Goal: Information Seeking & Learning: Learn about a topic

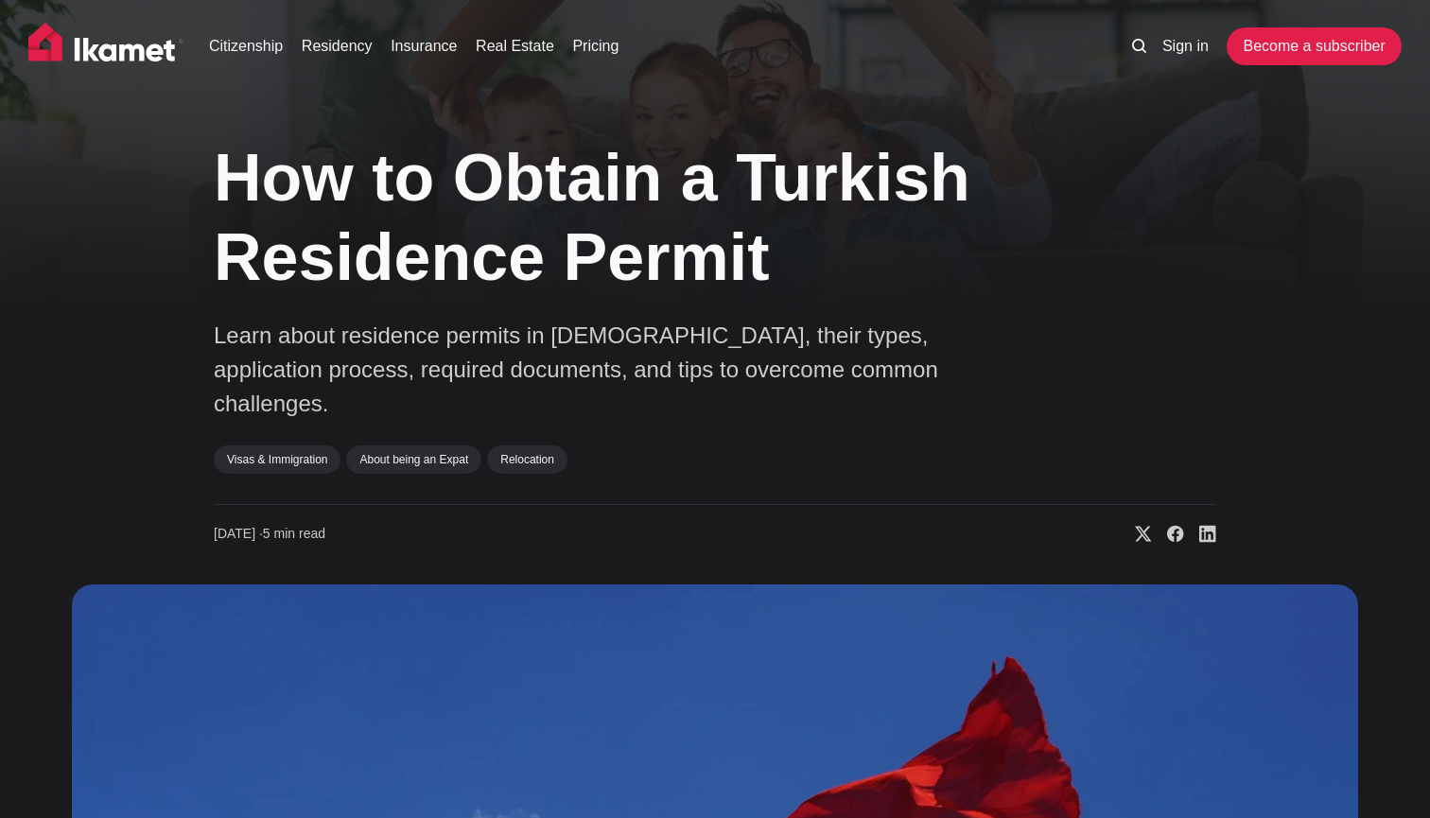
click at [929, 446] on div "Visas & Immigration About being an Expat Relocation" at bounding box center [592, 466] width 757 height 40
click at [137, 48] on img at bounding box center [105, 46] width 155 height 47
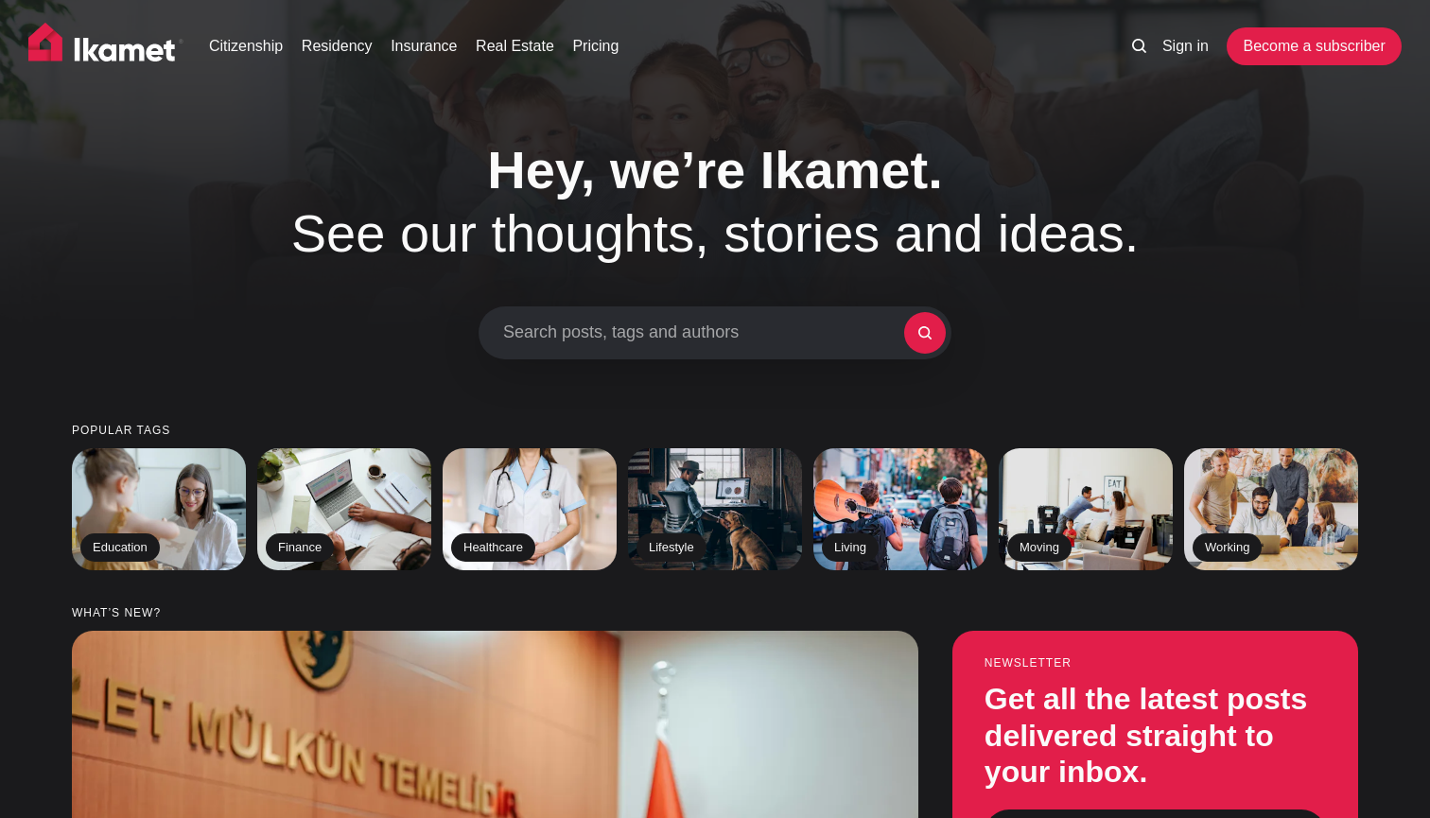
click at [112, 59] on img at bounding box center [105, 46] width 155 height 47
click at [261, 44] on link "Citizenship" at bounding box center [246, 46] width 74 height 23
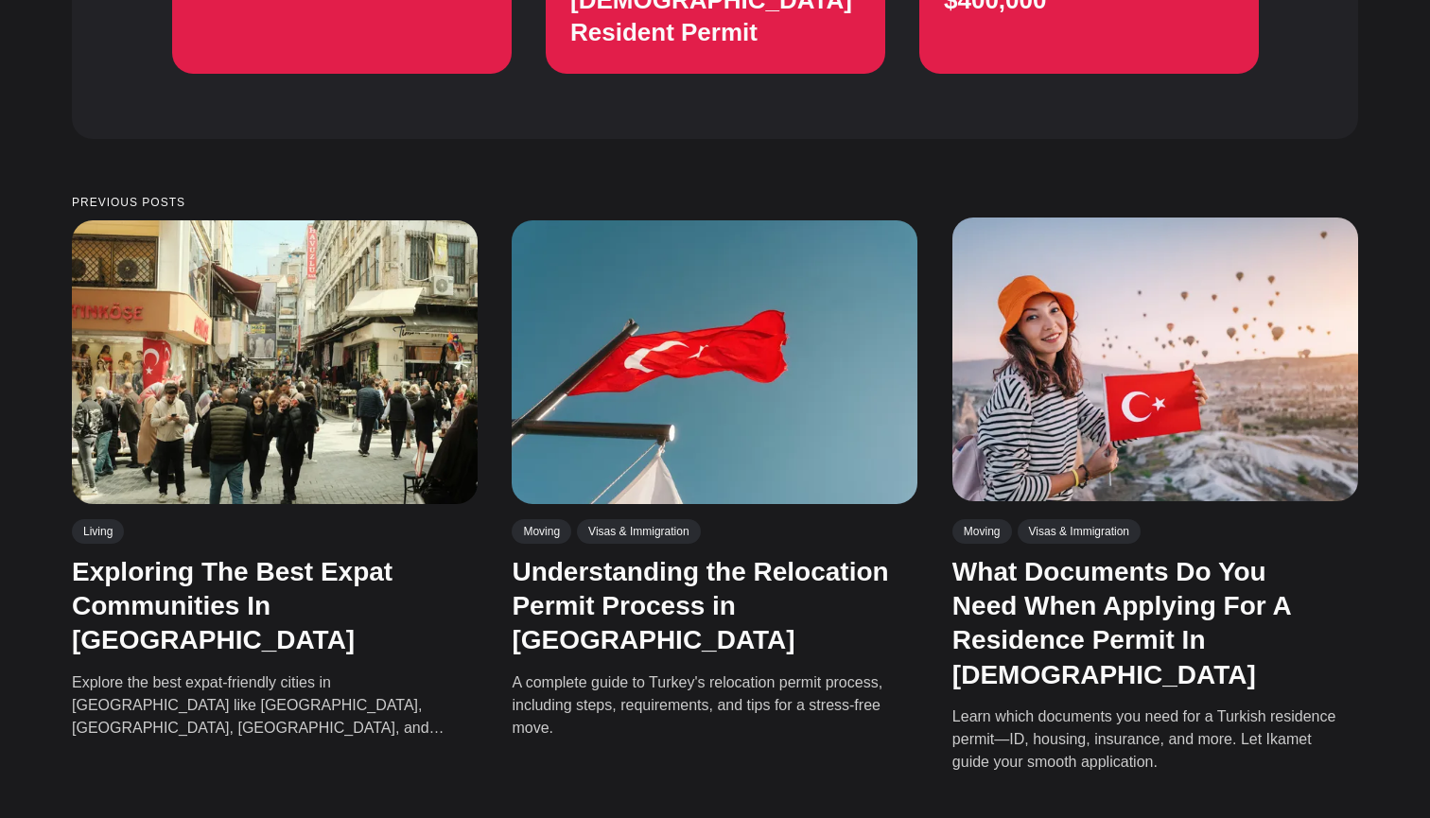
scroll to position [2529, 0]
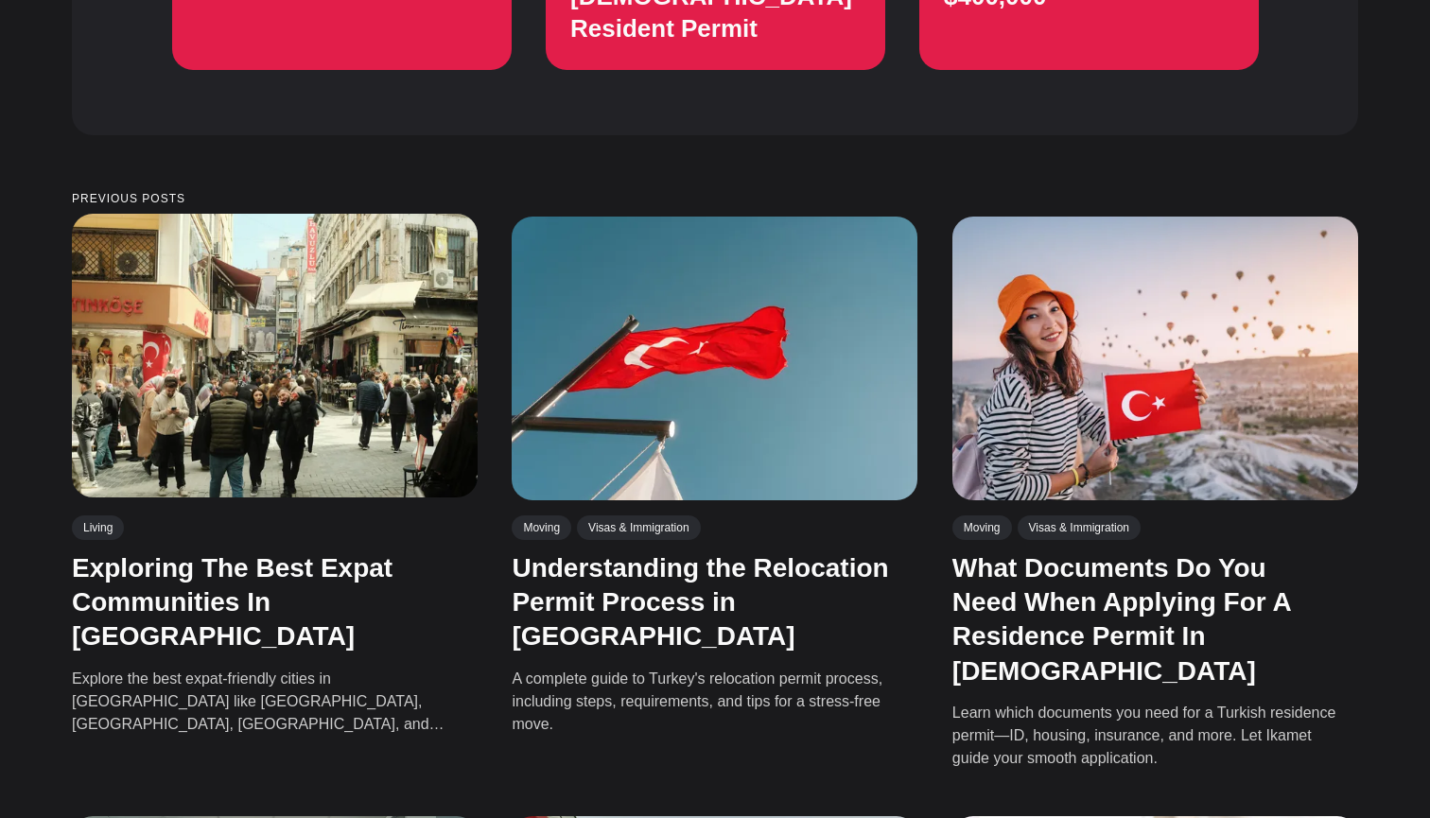
click at [281, 276] on img at bounding box center [275, 356] width 406 height 284
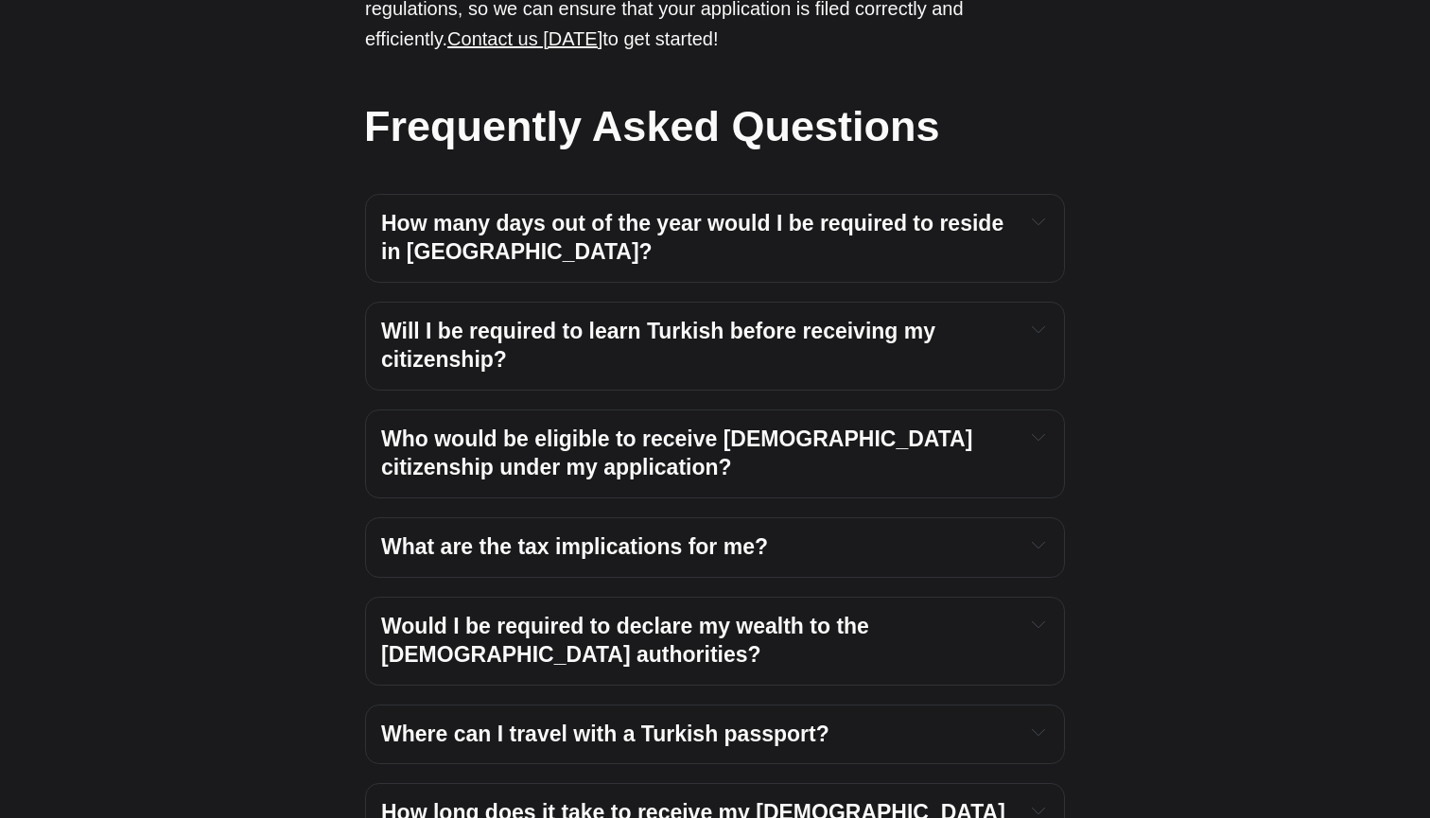
scroll to position [6912, 0]
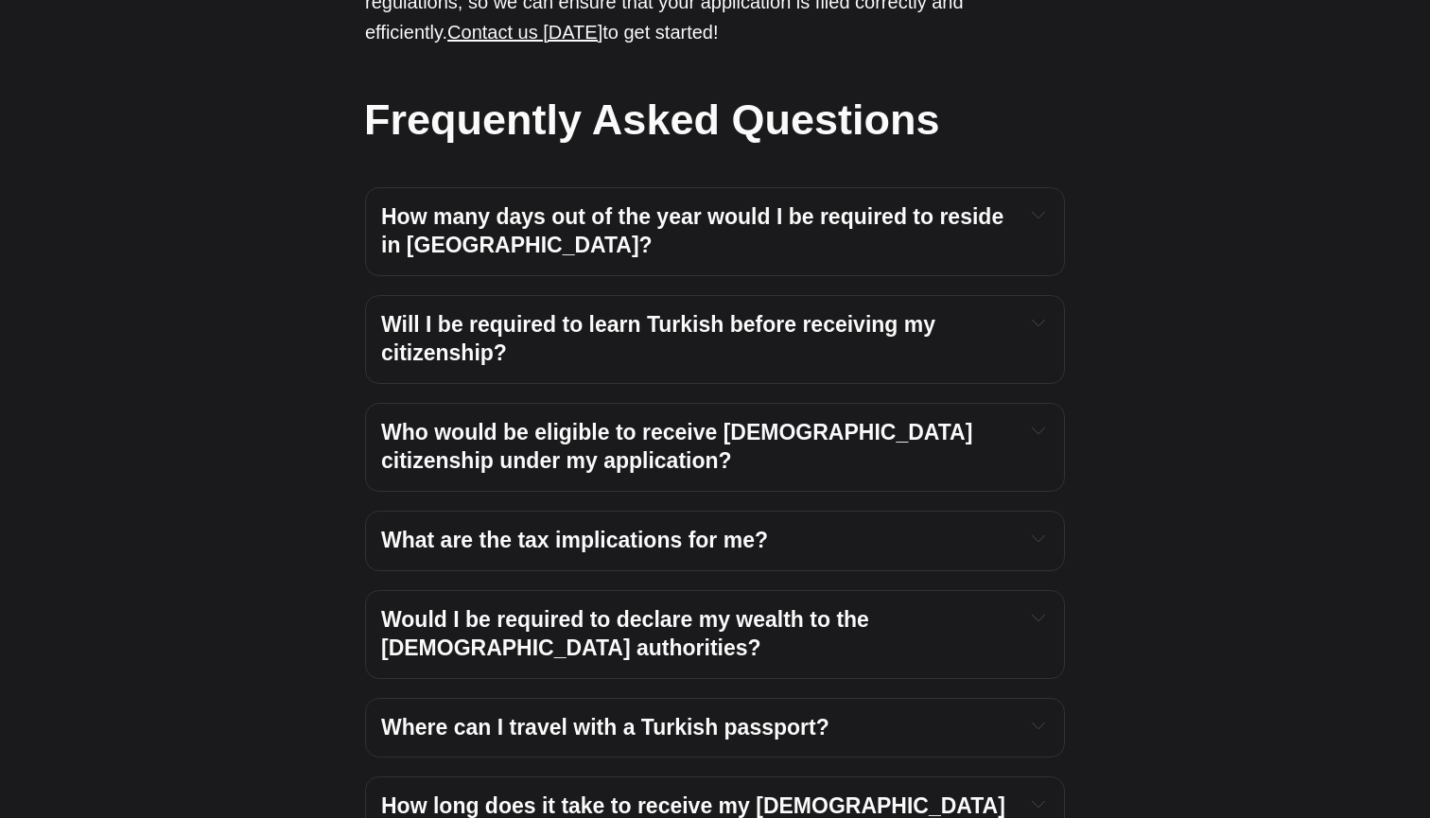
click at [1033, 793] on button "Expand toggle to read content" at bounding box center [1038, 804] width 22 height 23
click at [1033, 219] on icon "Expand toggle to read content" at bounding box center [1038, 216] width 12 height 6
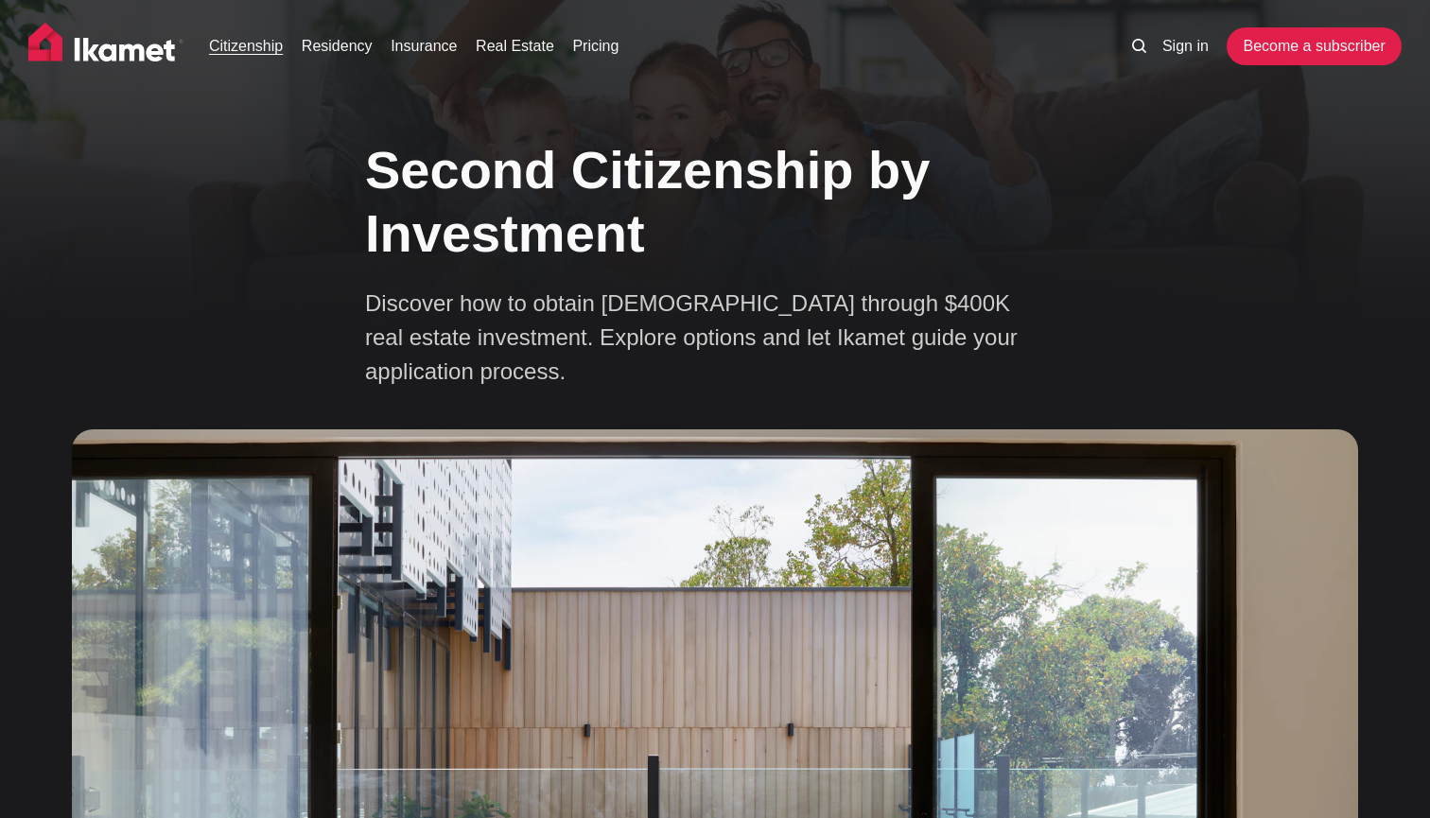
scroll to position [0, 0]
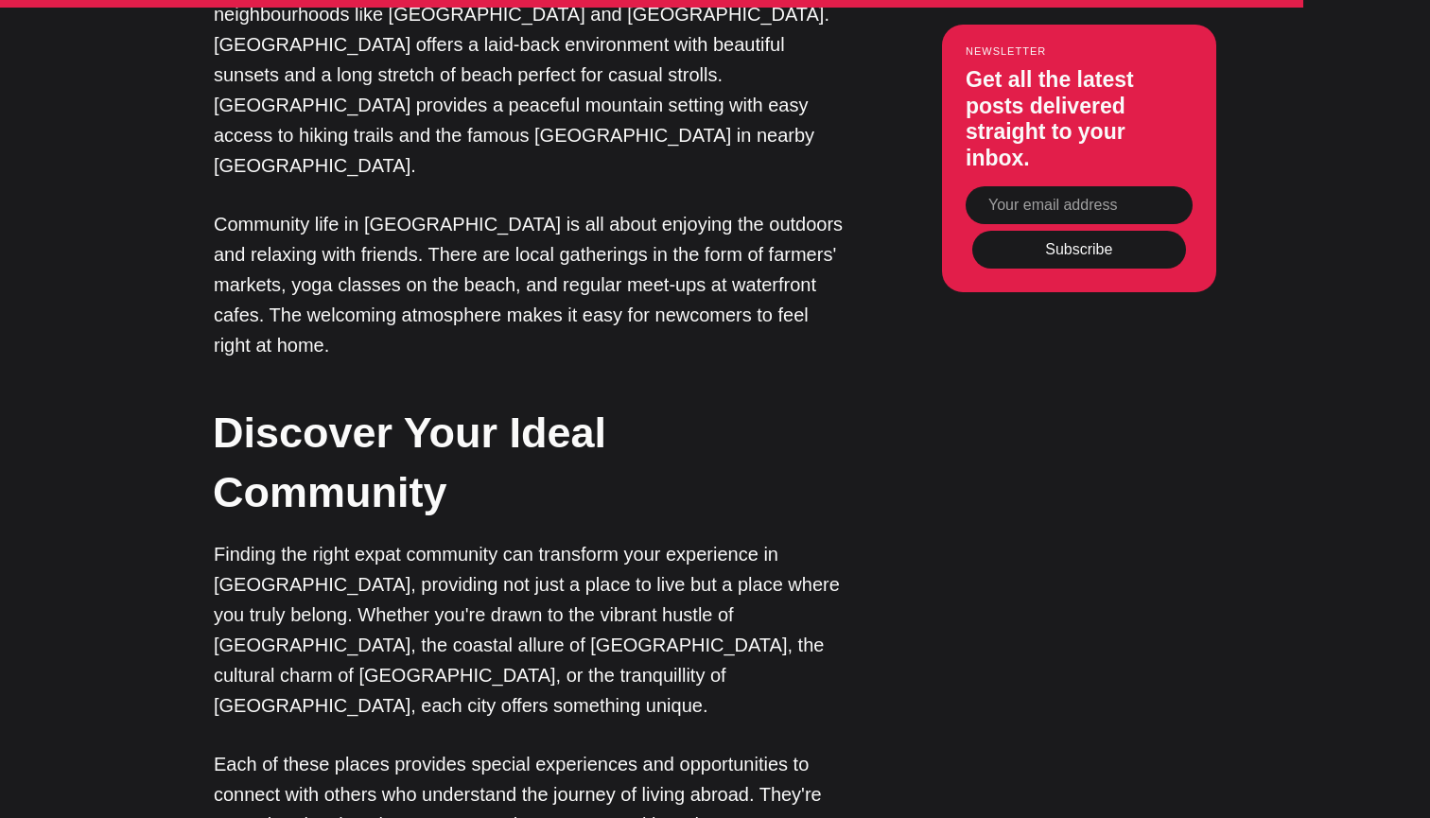
scroll to position [6679, 0]
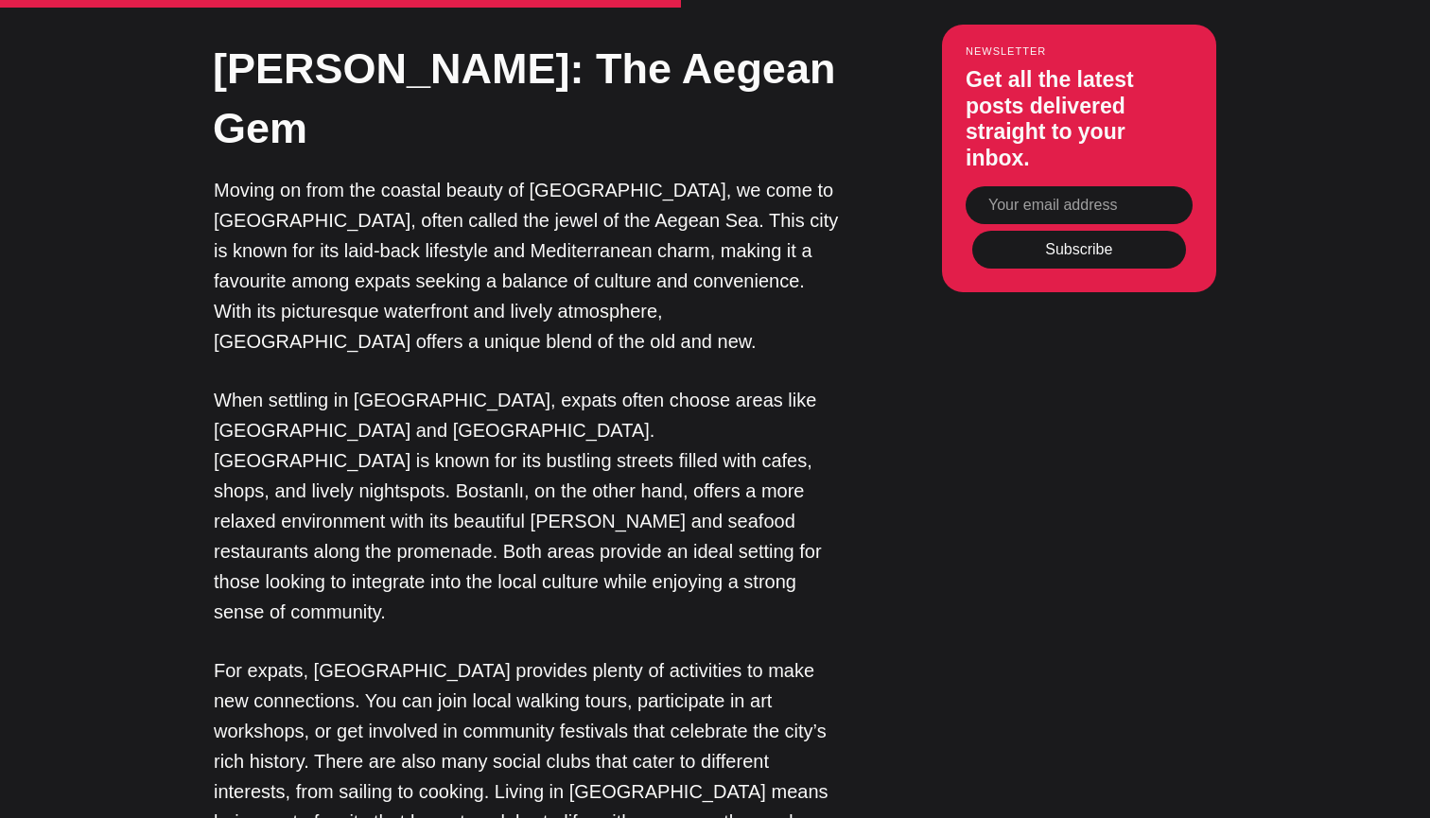
scroll to position [4010, 0]
